Goal: Information Seeking & Learning: Learn about a topic

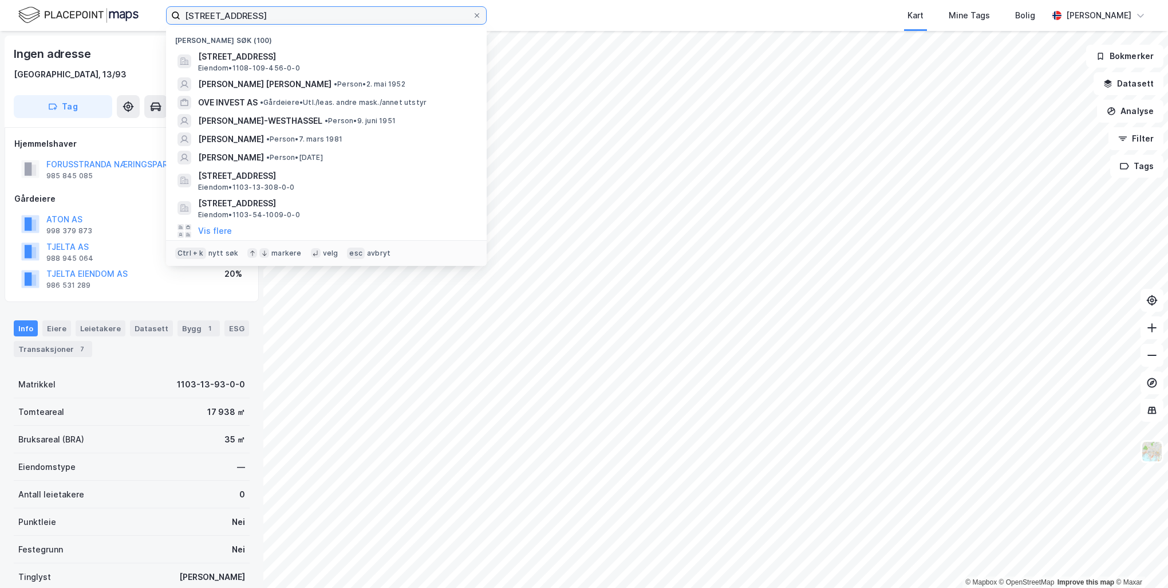
drag, startPoint x: 269, startPoint y: 17, endPoint x: 128, endPoint y: 13, distance: 141.5
click at [128, 13] on div "midtgårdveien 36 Nylige søk (100) [STREET_ADDRESS], SANDNES Eiendom • 1108-109-…" at bounding box center [584, 15] width 1168 height 31
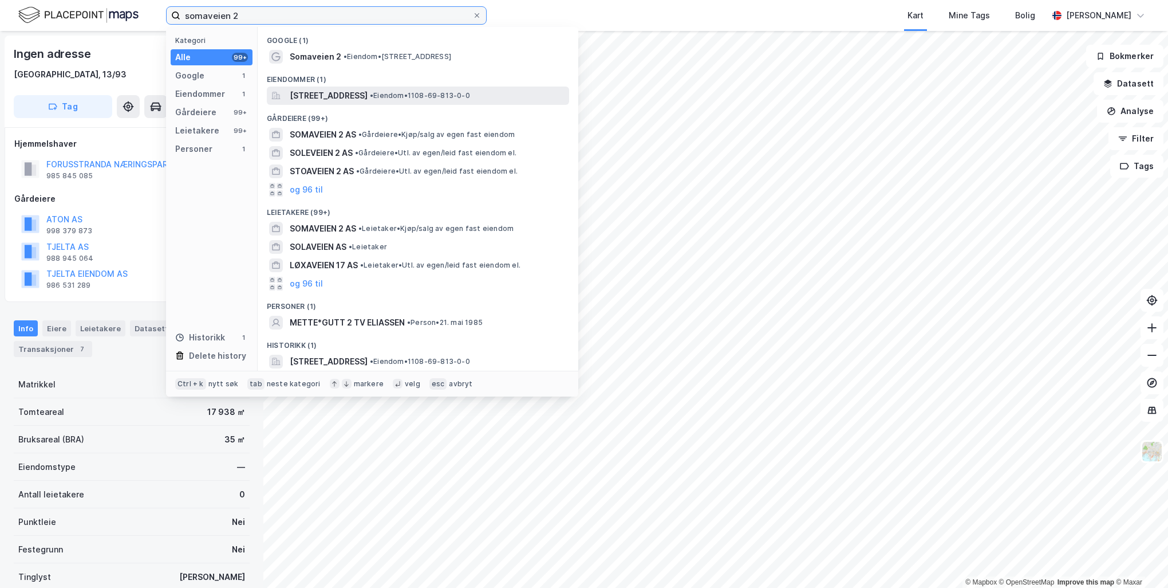
type input "somaveien 2"
click at [337, 95] on span "[STREET_ADDRESS]" at bounding box center [329, 96] width 78 height 14
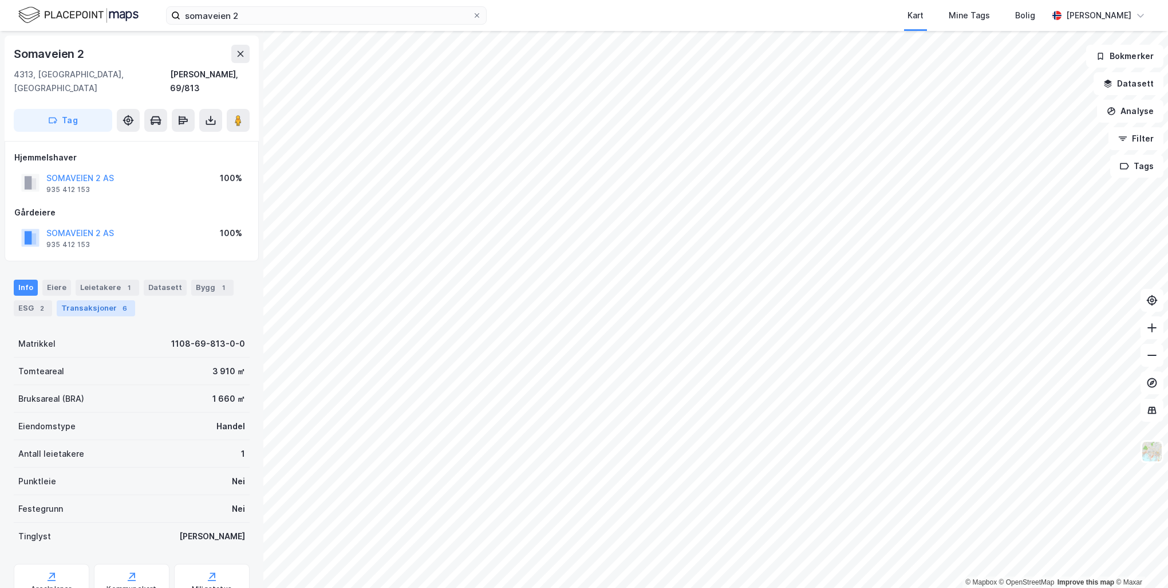
click at [92, 300] on div "Transaksjoner 6" at bounding box center [96, 308] width 78 height 16
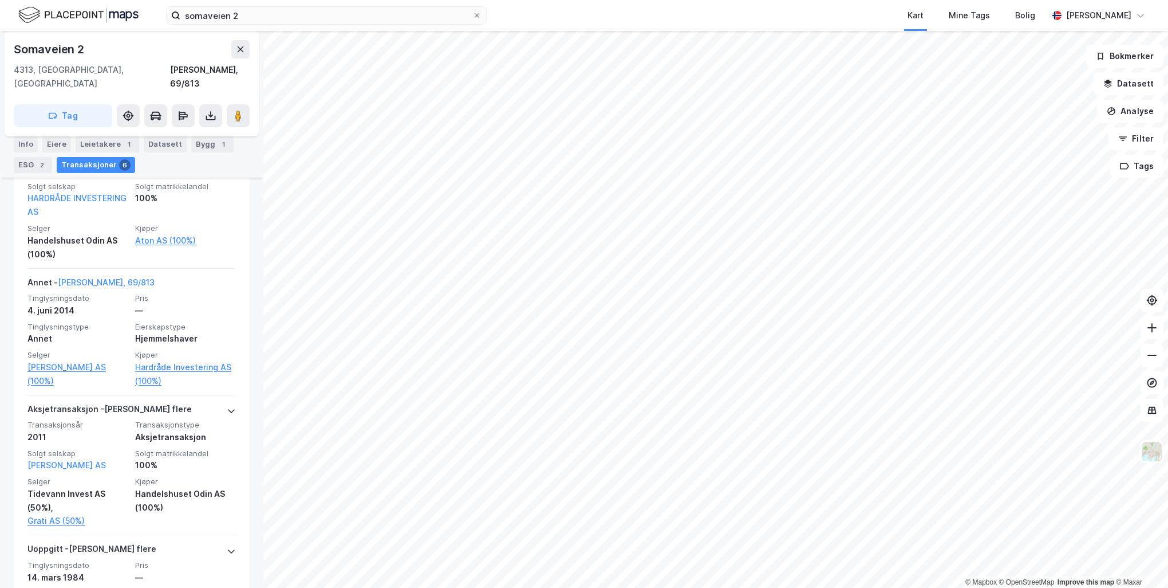
scroll to position [729, 0]
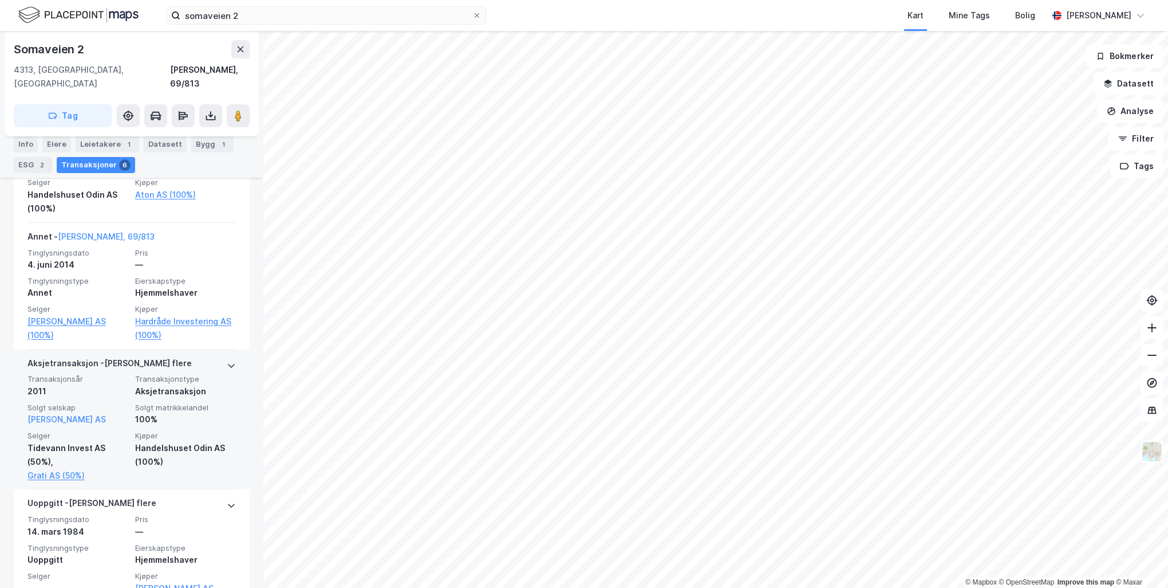
click at [227, 361] on icon at bounding box center [231, 365] width 9 height 9
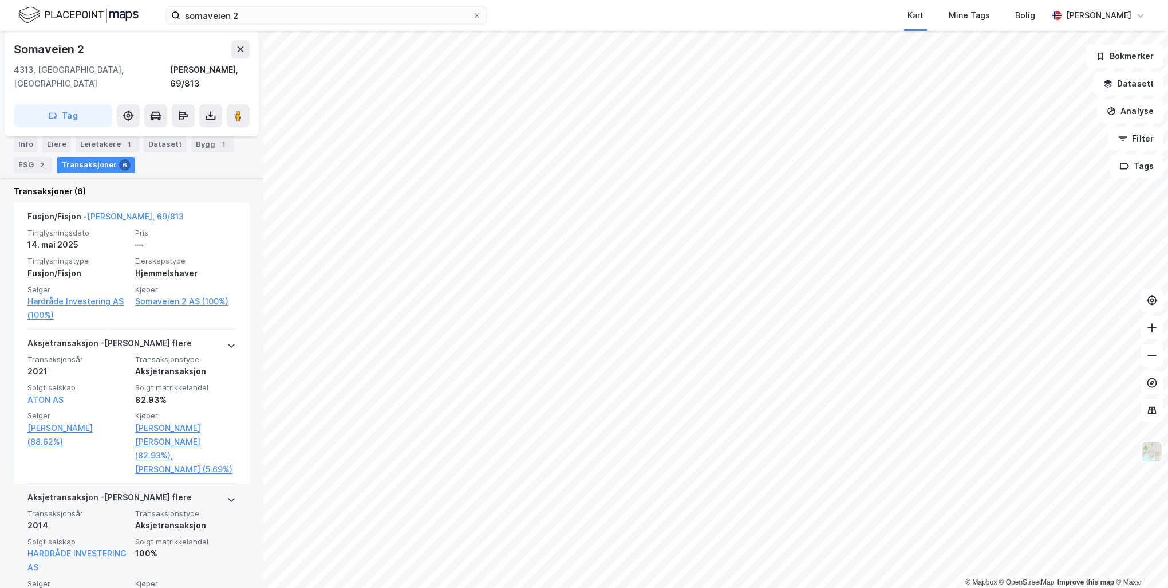
scroll to position [270, 0]
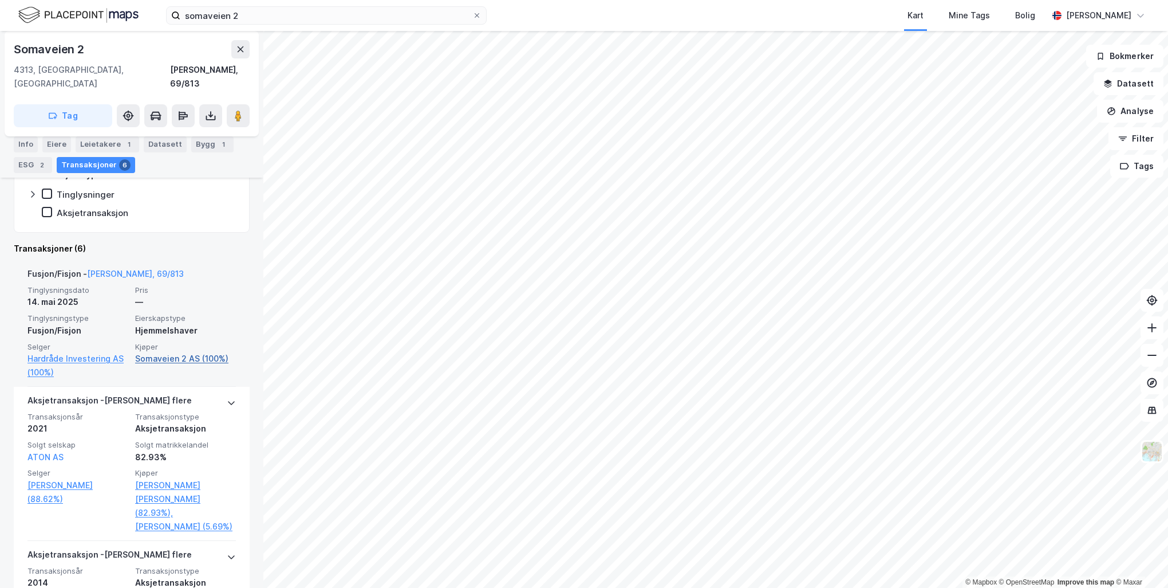
click at [175, 352] on link "Somaveien 2 AS (100%)" at bounding box center [185, 359] width 101 height 14
